Goal: Task Accomplishment & Management: Use online tool/utility

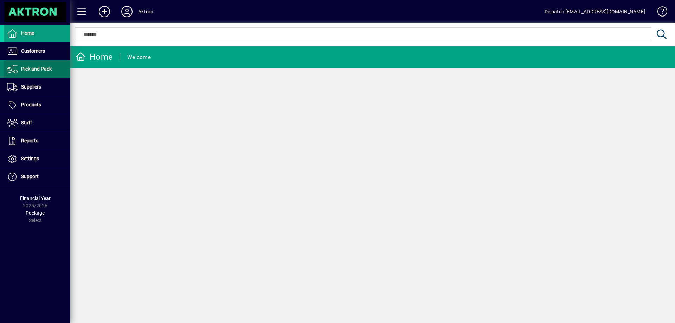
click at [47, 71] on span "Pick and Pack" at bounding box center [36, 69] width 31 height 6
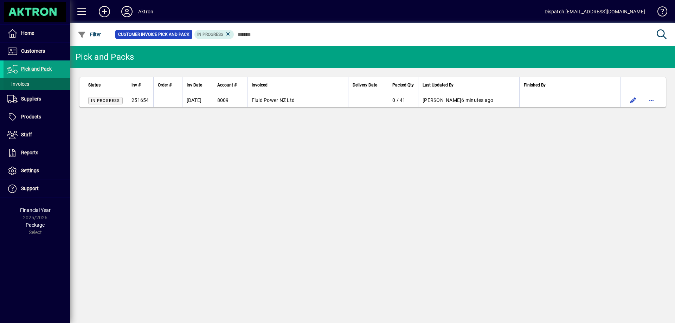
click at [44, 81] on span at bounding box center [37, 84] width 67 height 17
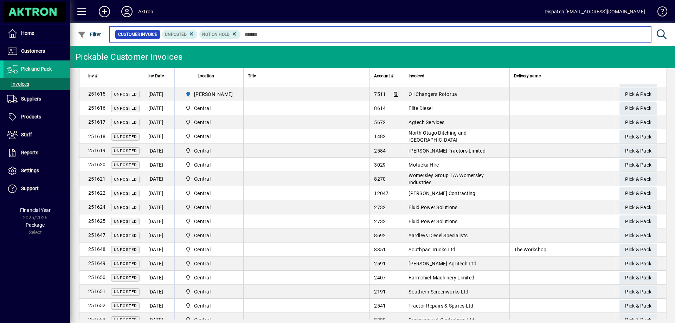
scroll to position [388, 0]
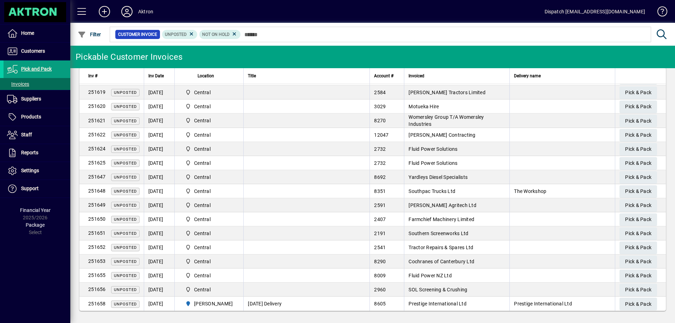
click at [280, 221] on td at bounding box center [306, 219] width 126 height 14
click at [631, 215] on span "Pick & Pack" at bounding box center [638, 220] width 26 height 12
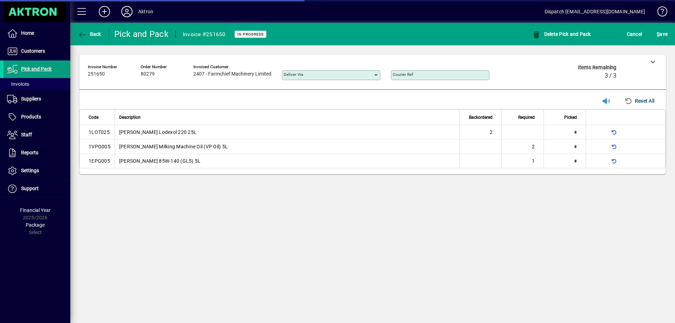
type input "**********"
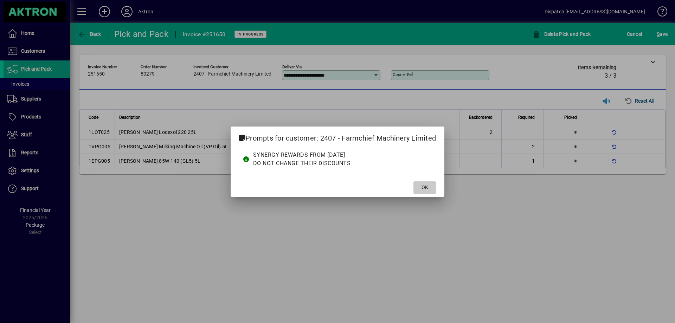
click at [423, 186] on span "OK" at bounding box center [424, 187] width 7 height 7
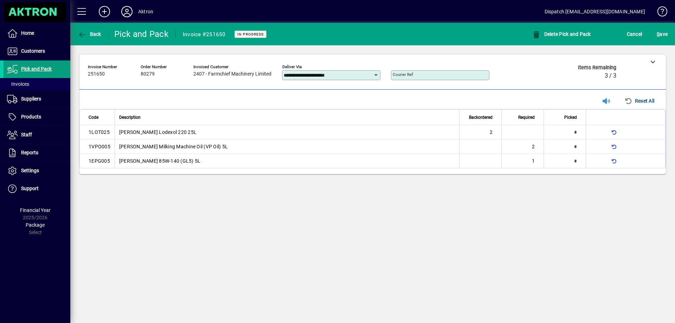
click at [643, 33] on div "Cancel" at bounding box center [634, 34] width 30 height 13
click at [634, 33] on span "Cancel" at bounding box center [634, 33] width 15 height 11
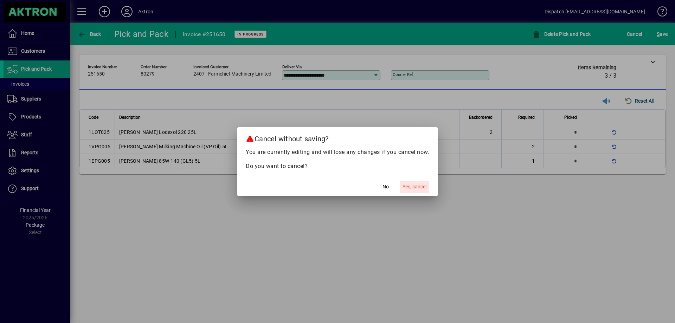
click at [412, 185] on span "Yes, cancel" at bounding box center [414, 186] width 24 height 7
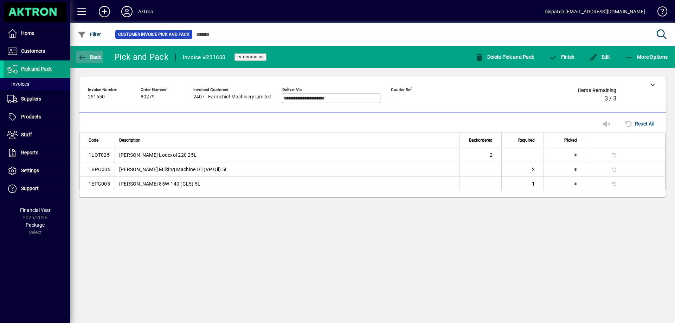
click at [88, 54] on span "Back" at bounding box center [90, 57] width 24 height 6
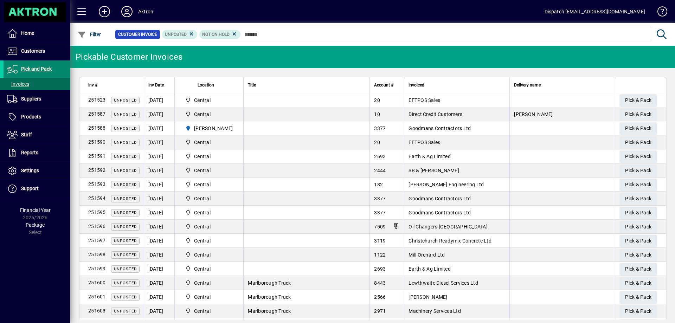
click at [46, 66] on span "Pick and Pack" at bounding box center [36, 69] width 31 height 6
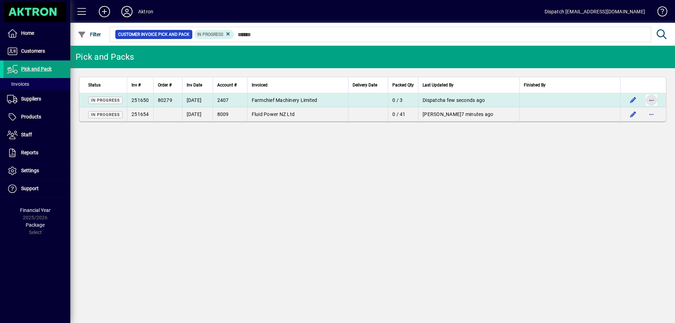
click at [653, 98] on span "button" at bounding box center [651, 100] width 17 height 17
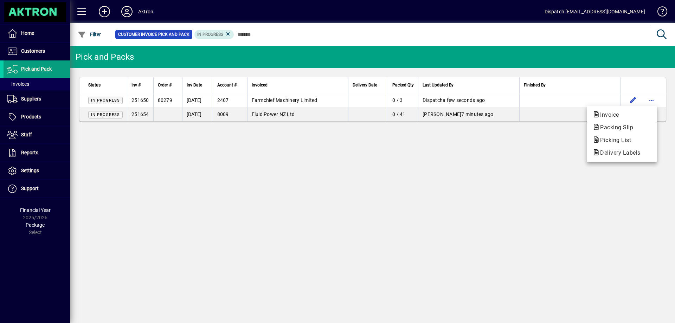
click at [172, 97] on div at bounding box center [337, 161] width 675 height 323
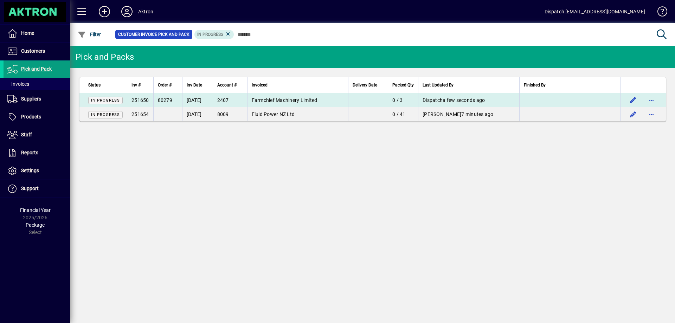
click at [168, 98] on span "80279" at bounding box center [165, 100] width 14 height 6
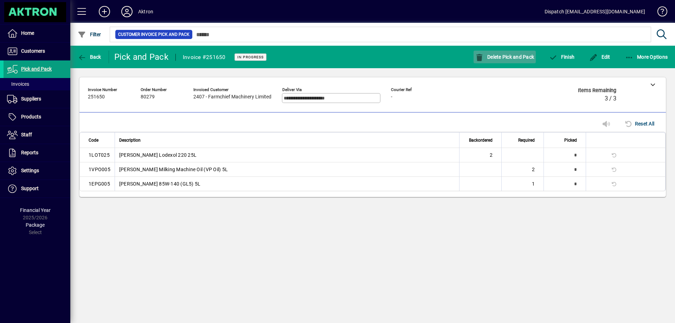
click at [505, 55] on span "Delete Pick and Pack" at bounding box center [504, 57] width 59 height 6
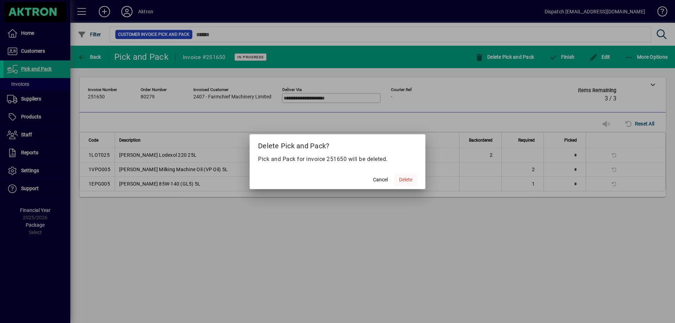
click at [408, 177] on span "Delete" at bounding box center [405, 179] width 13 height 7
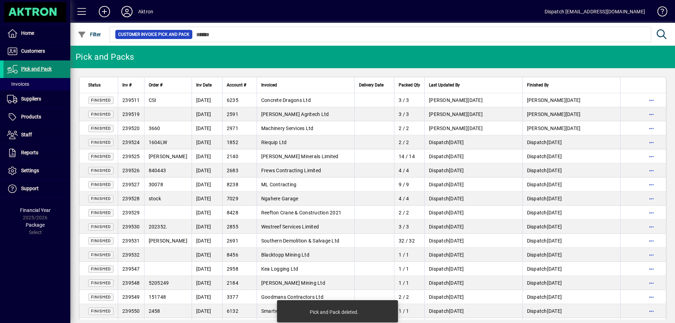
click at [45, 67] on span "Pick and Pack" at bounding box center [36, 69] width 31 height 6
